Goal: Task Accomplishment & Management: Complete application form

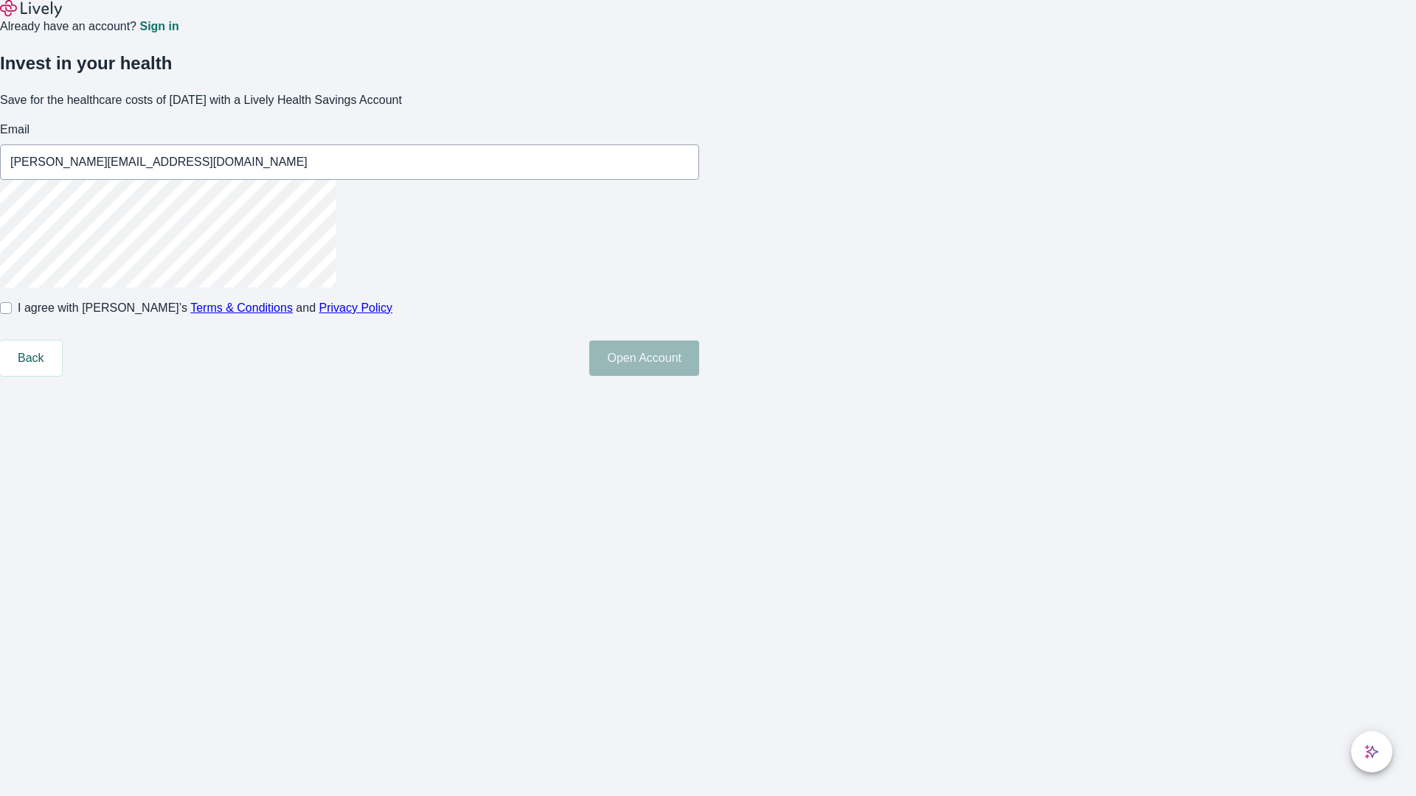
click at [12, 314] on input "I agree with Lively’s Terms & Conditions and Privacy Policy" at bounding box center [6, 308] width 12 height 12
checkbox input "true"
click at [699, 376] on button "Open Account" at bounding box center [644, 358] width 110 height 35
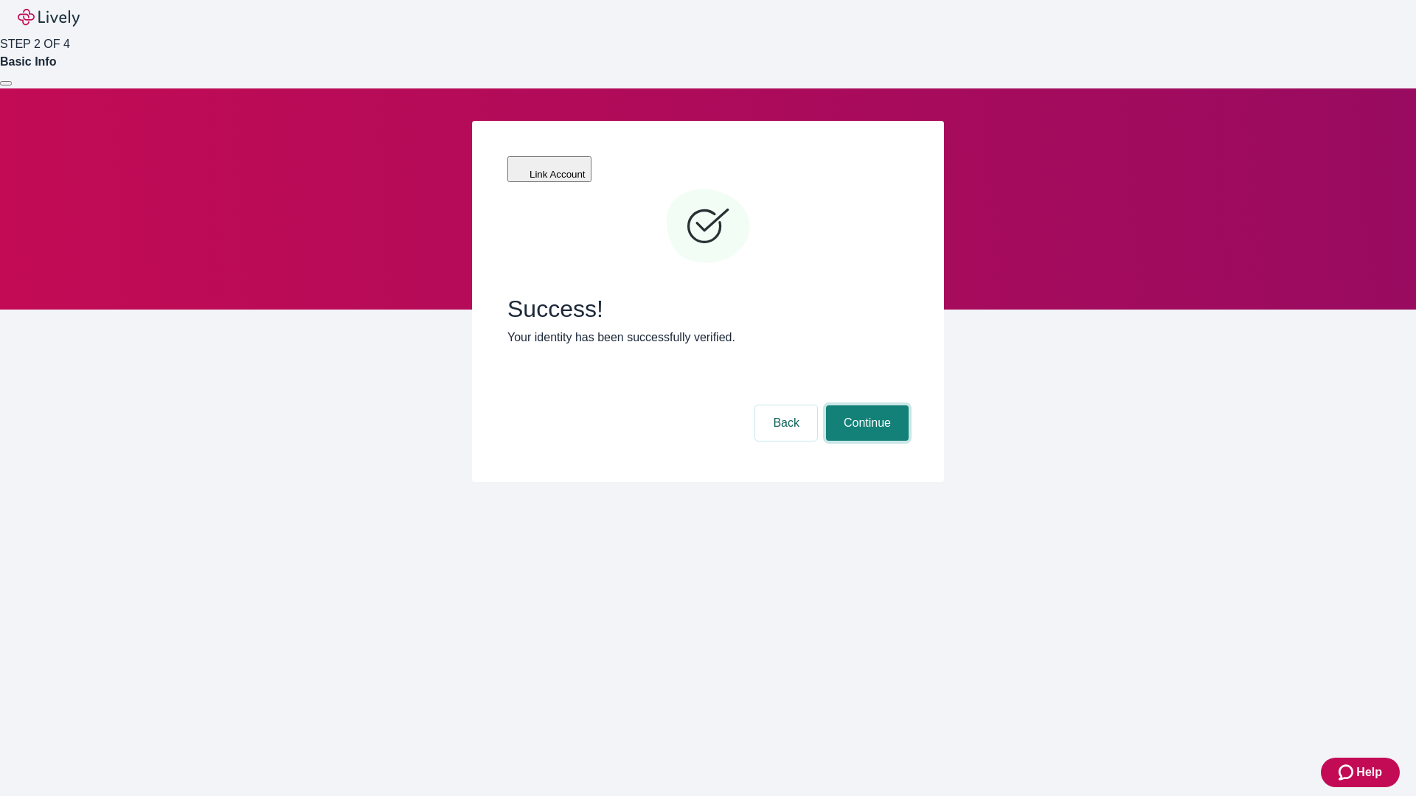
click at [865, 406] on button "Continue" at bounding box center [867, 423] width 83 height 35
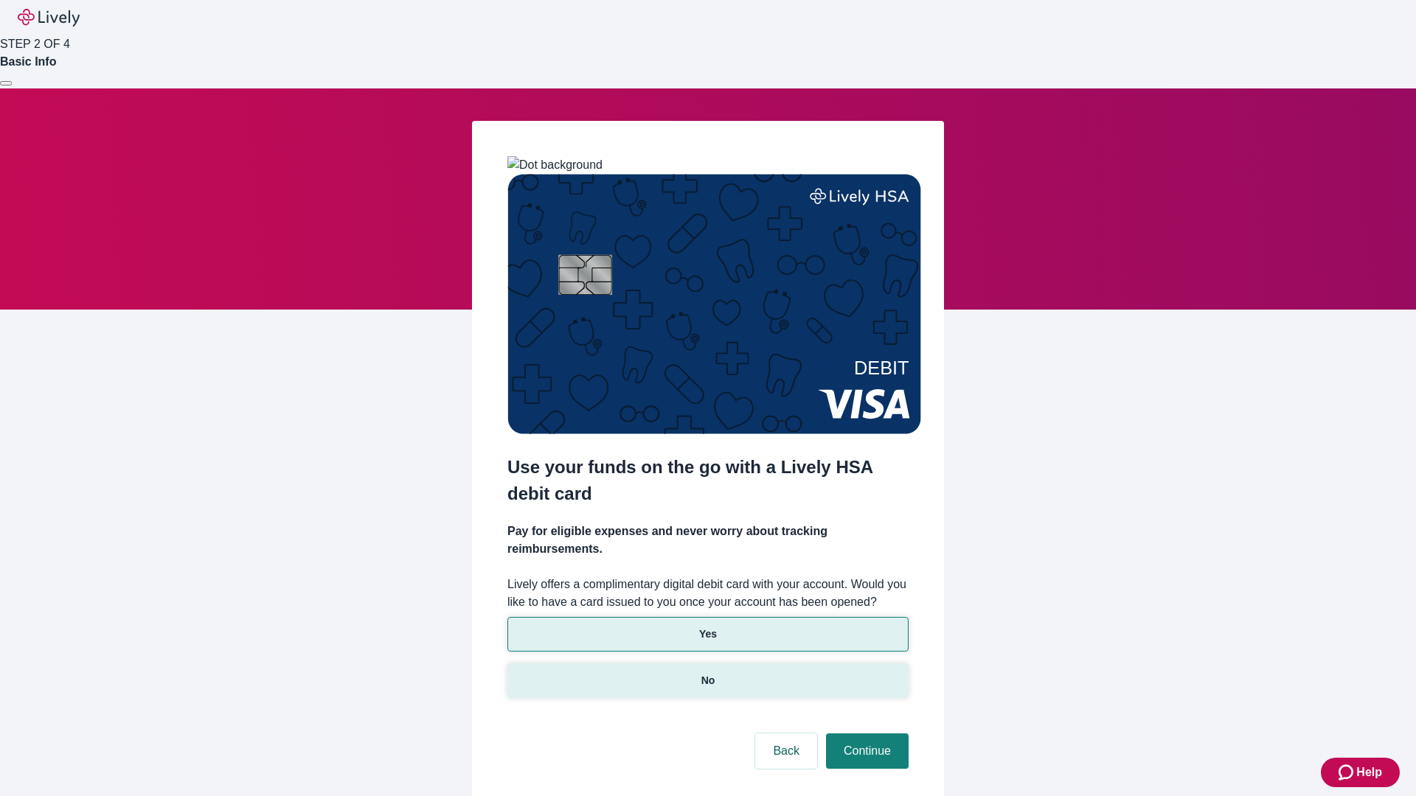
click at [707, 673] on p "No" at bounding box center [708, 680] width 14 height 15
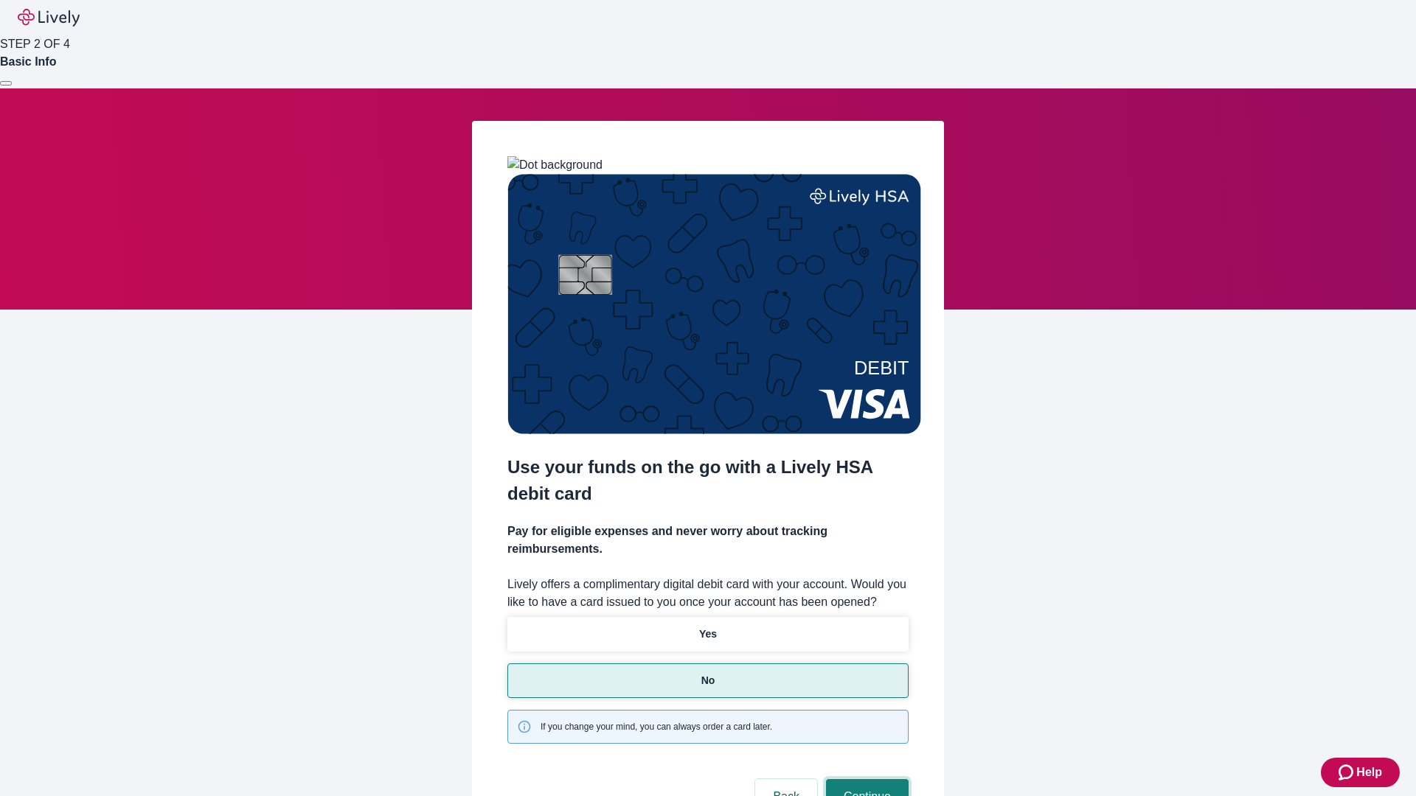
click at [865, 780] on button "Continue" at bounding box center [867, 797] width 83 height 35
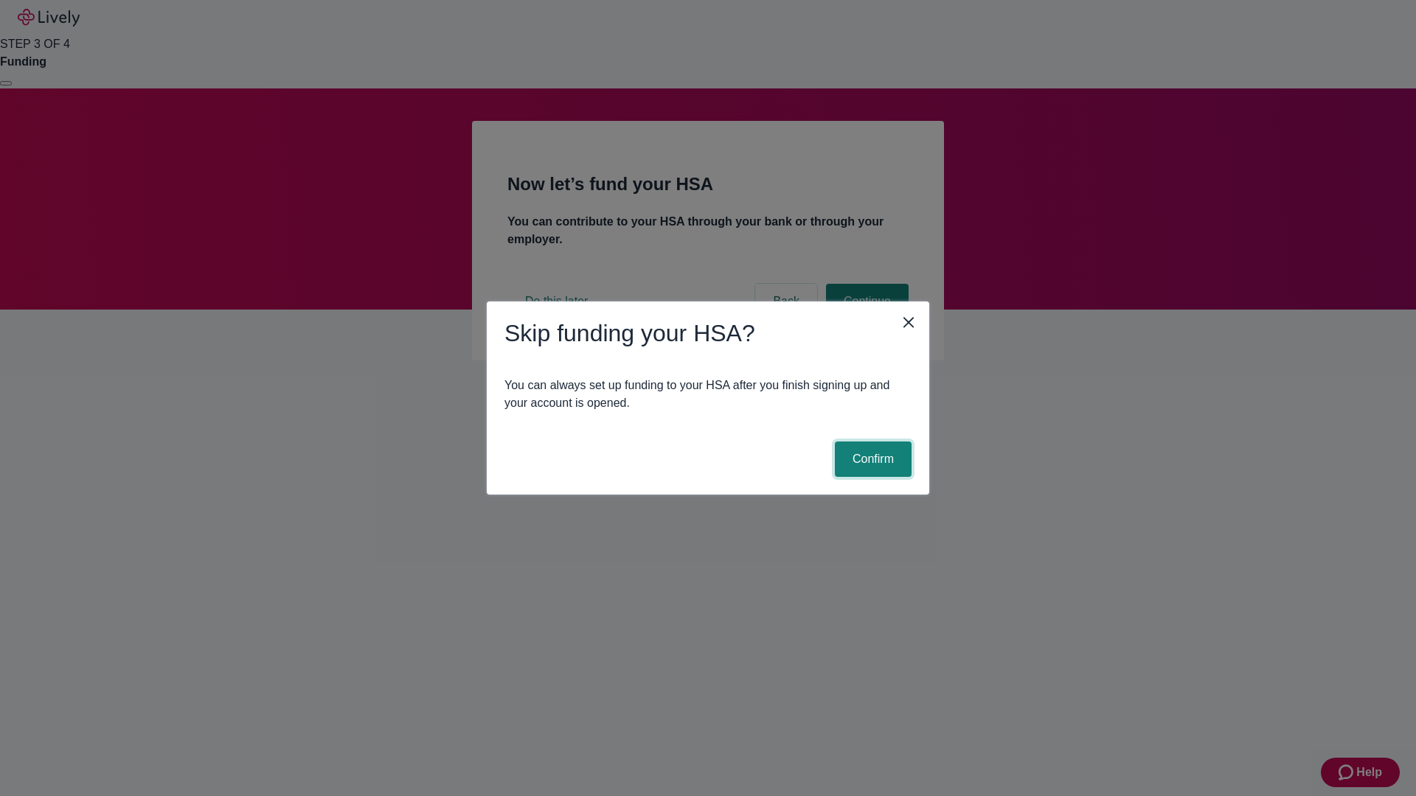
click at [871, 459] on button "Confirm" at bounding box center [873, 459] width 77 height 35
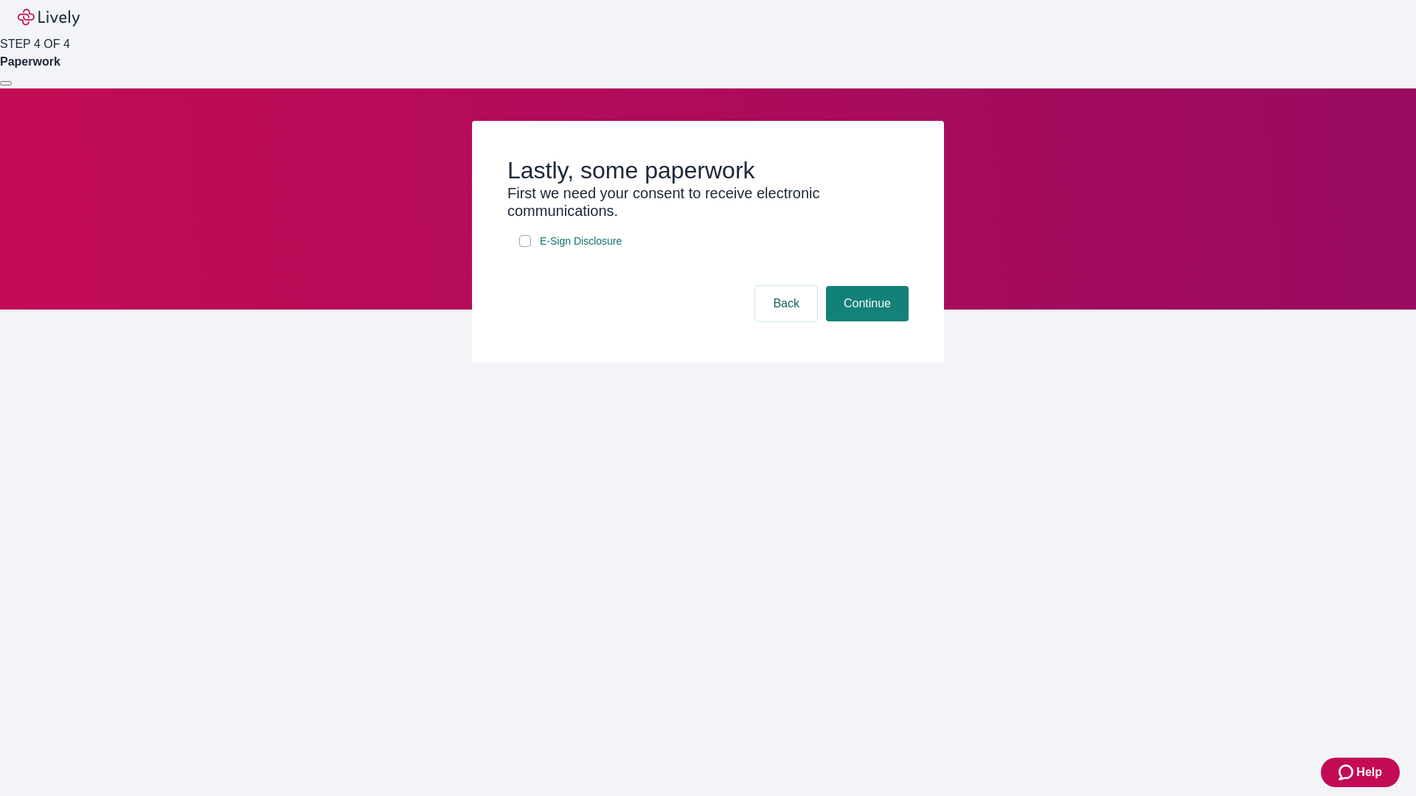
click at [525, 247] on input "E-Sign Disclosure" at bounding box center [525, 241] width 12 height 12
checkbox input "true"
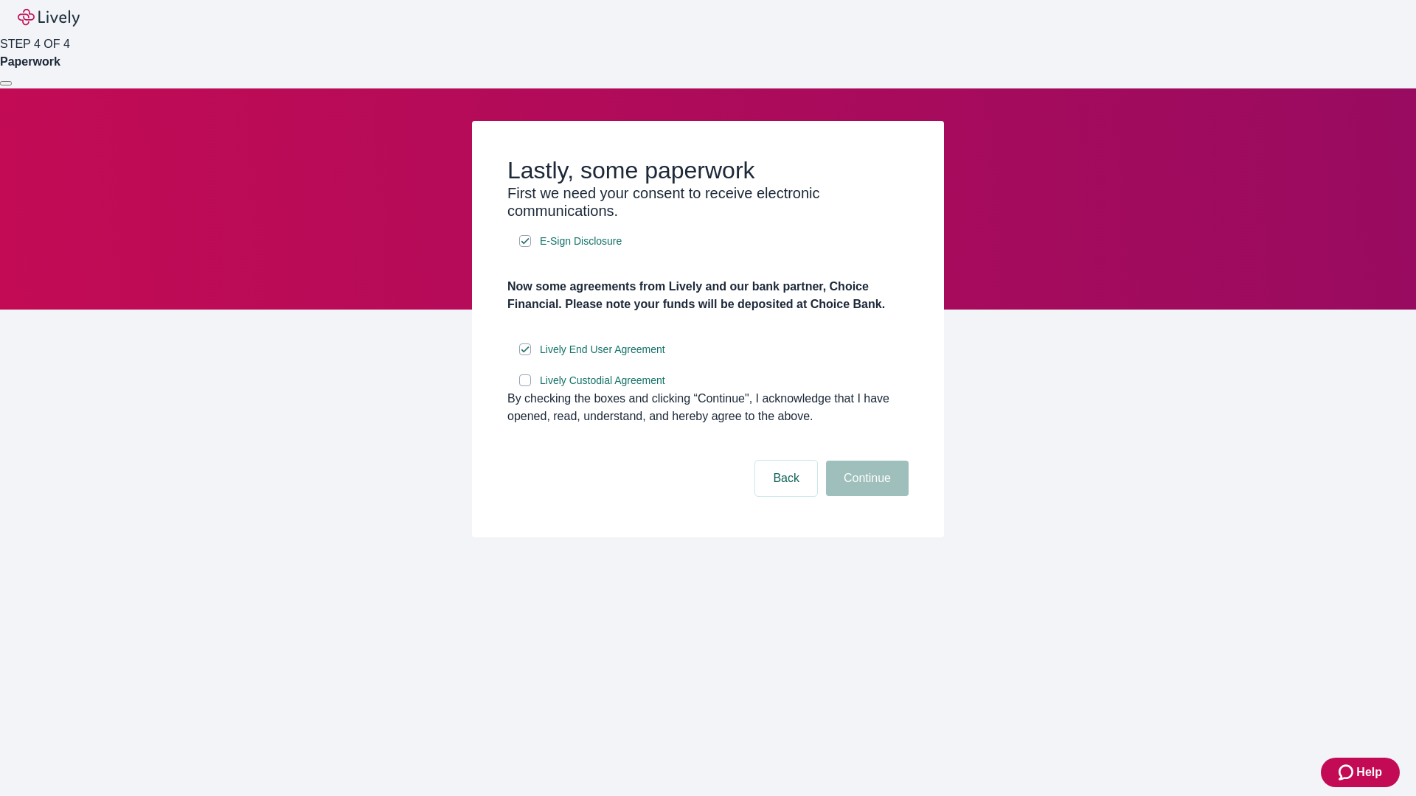
click at [525, 386] on input "Lively Custodial Agreement" at bounding box center [525, 381] width 12 height 12
checkbox input "true"
click at [865, 496] on button "Continue" at bounding box center [867, 478] width 83 height 35
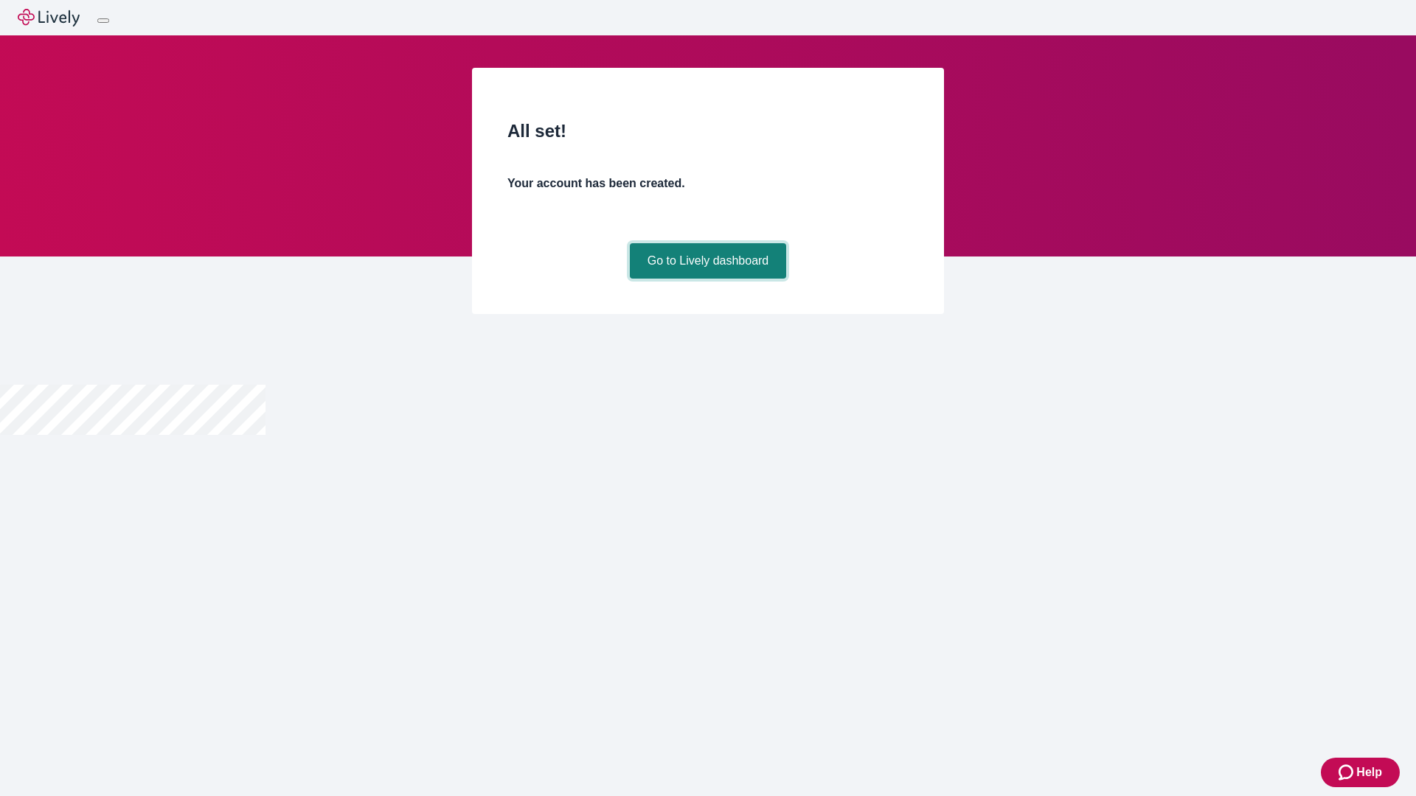
click at [707, 279] on link "Go to Lively dashboard" at bounding box center [708, 260] width 157 height 35
